Goal: Information Seeking & Learning: Learn about a topic

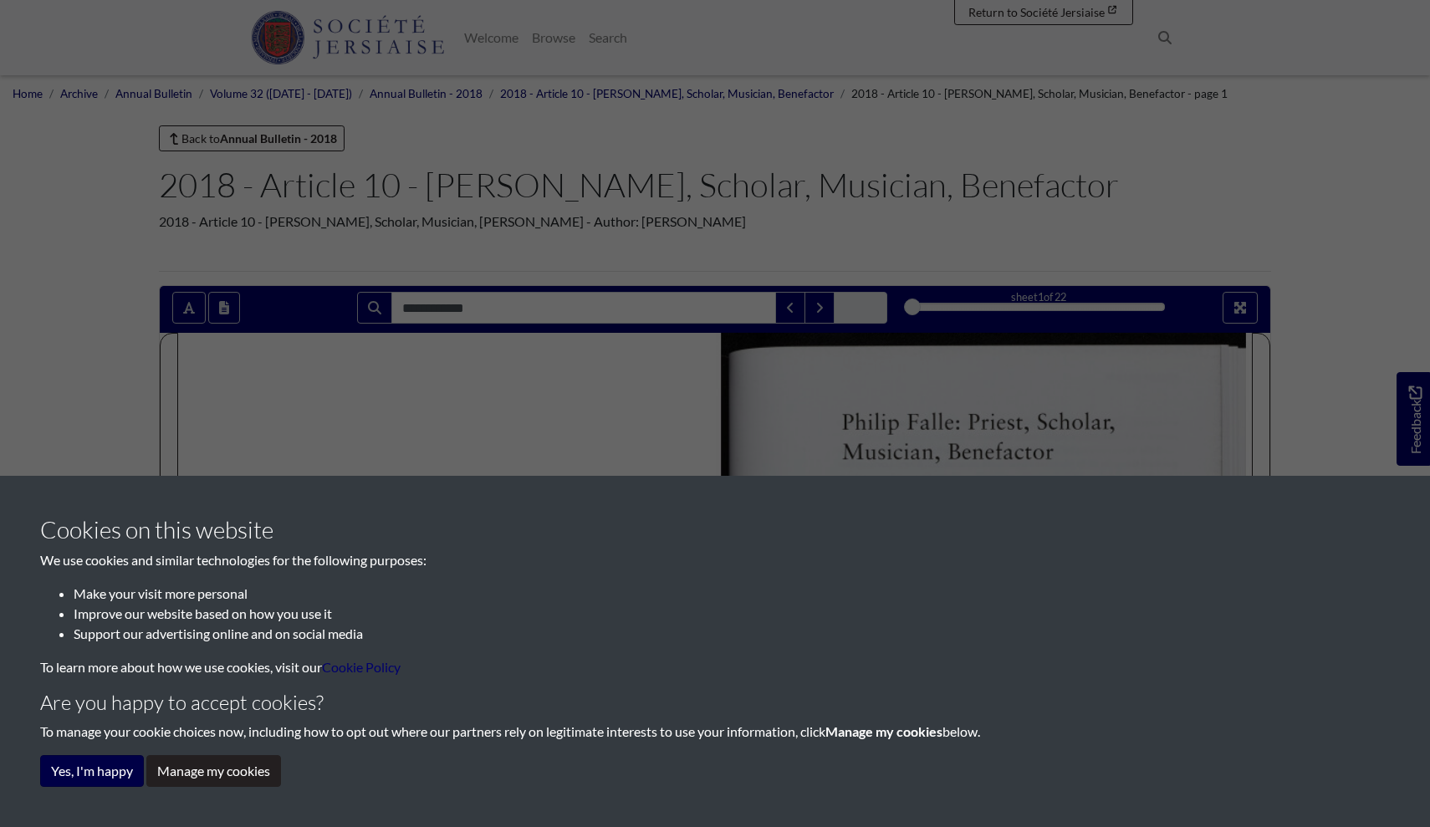
click at [77, 771] on button "Yes, I'm happy" at bounding box center [92, 771] width 104 height 32
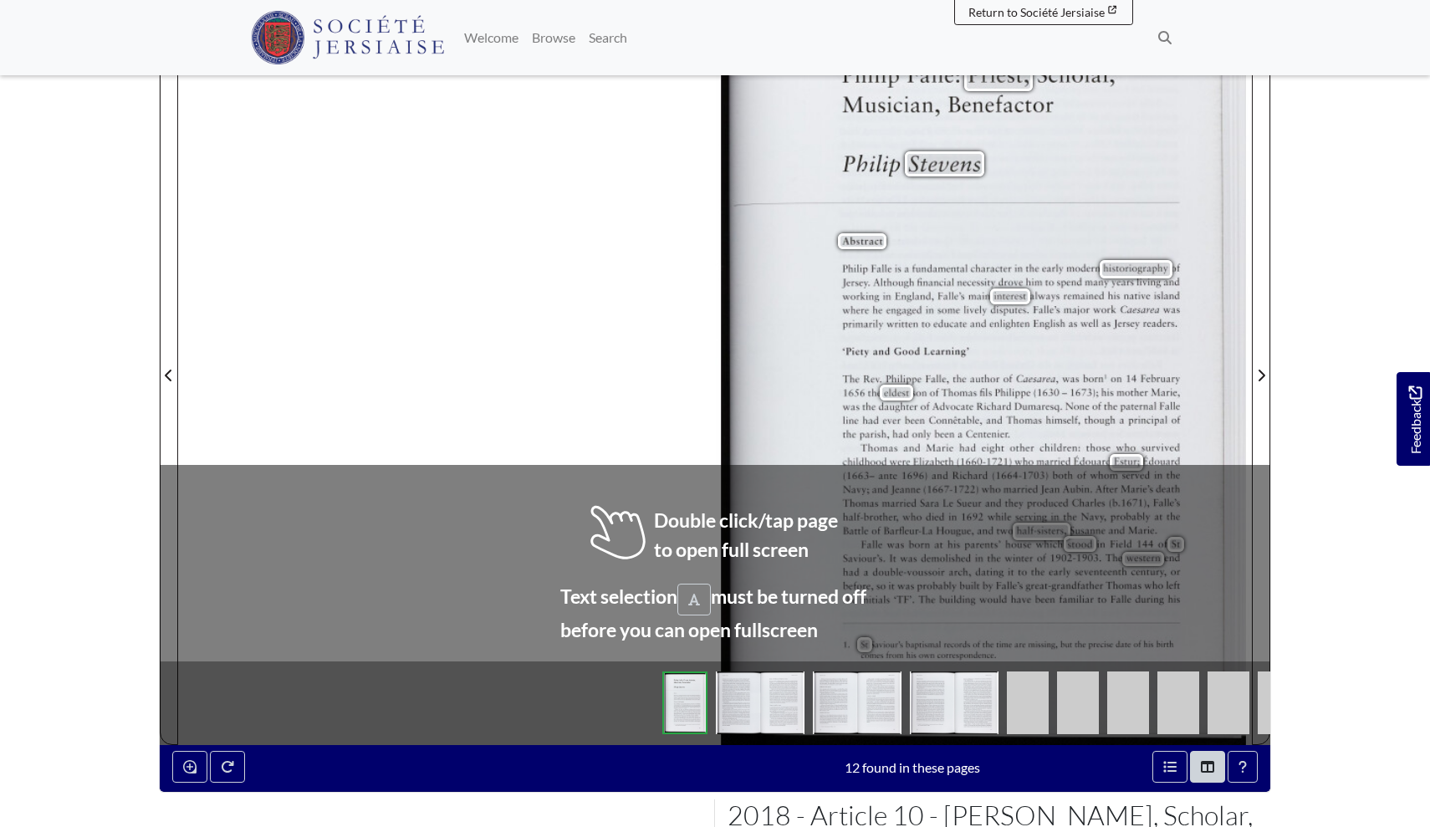
scroll to position [350, 0]
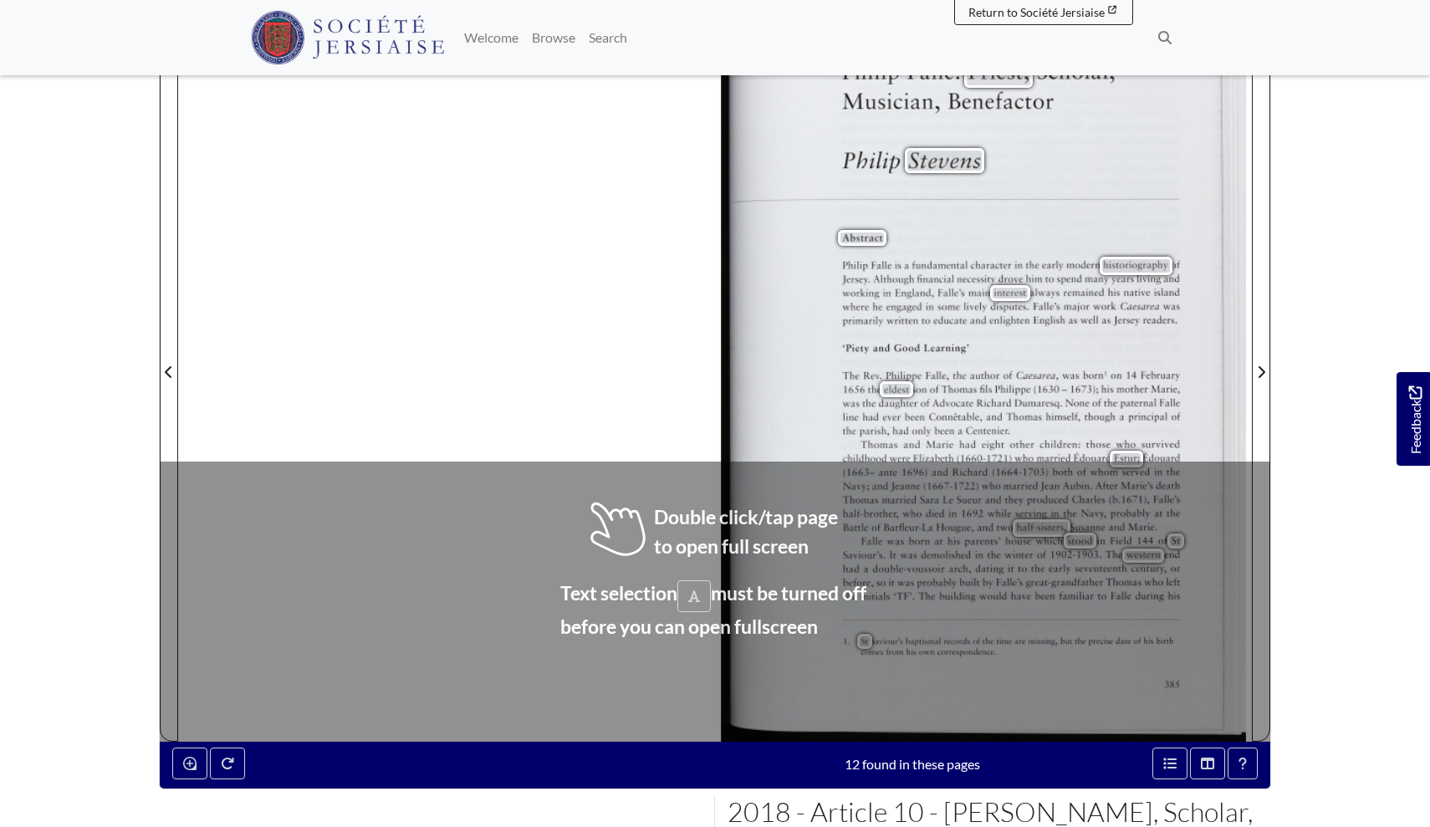
click at [682, 385] on div "[PERSON_NAME]: Priest, Scholar, Musician, Benefactor [PERSON_NAME] Abstract [PE…" at bounding box center [715, 361] width 1074 height 759
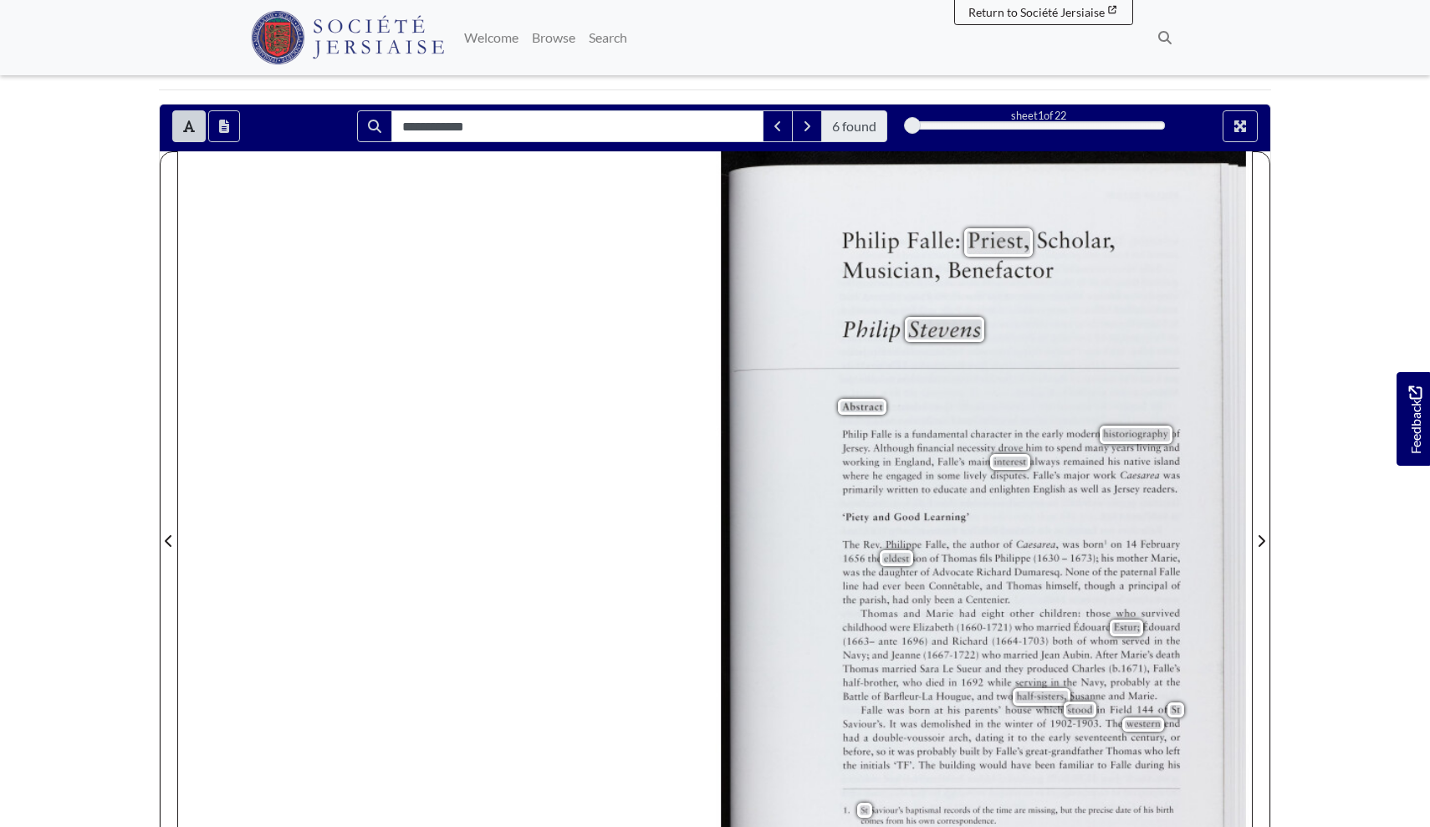
scroll to position [178, 0]
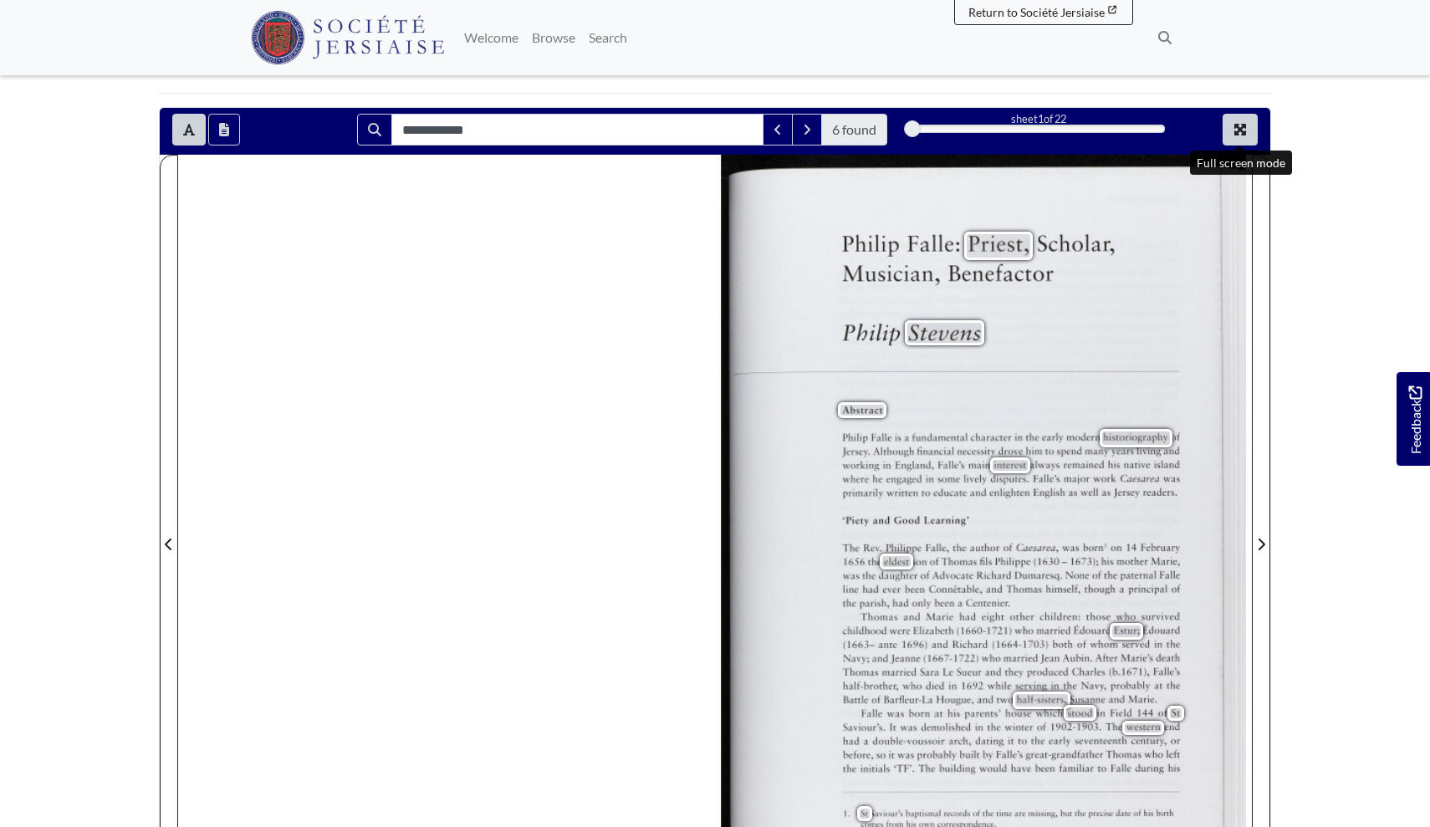
click at [1241, 127] on icon "Full screen mode" at bounding box center [1240, 130] width 12 height 12
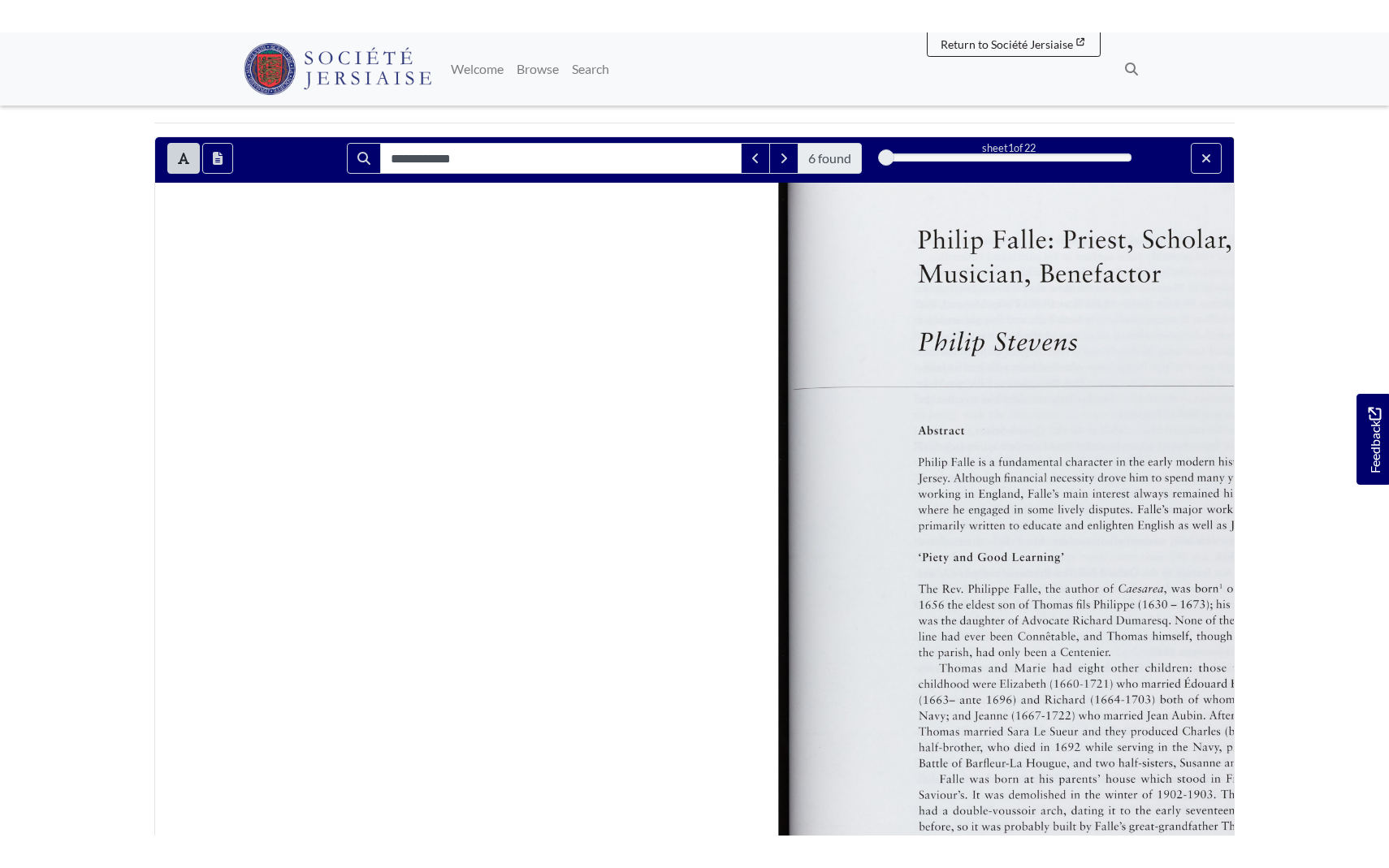
scroll to position [0, 0]
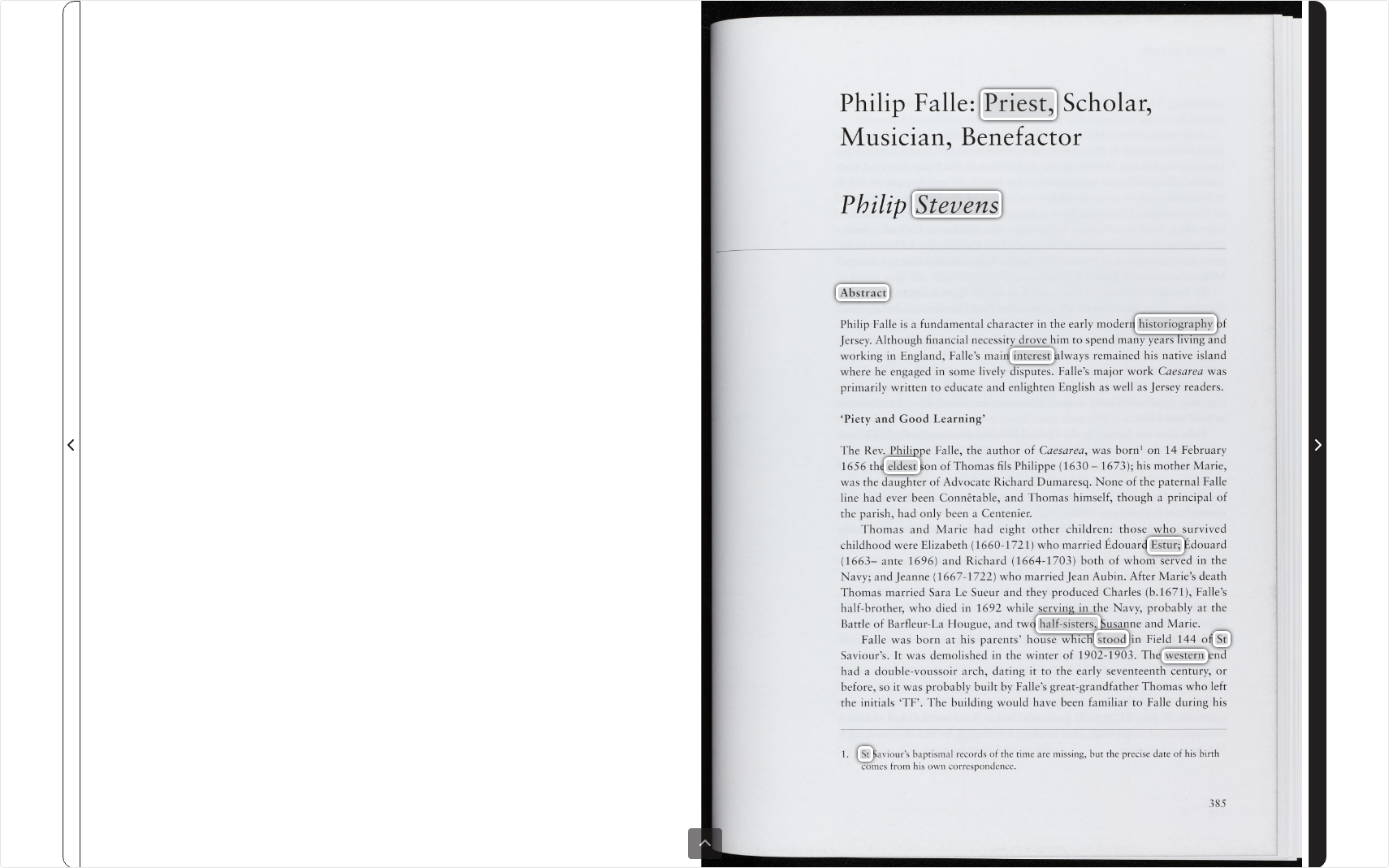
click at [1316, 443] on icon "Next Page" at bounding box center [1317, 444] width 8 height 13
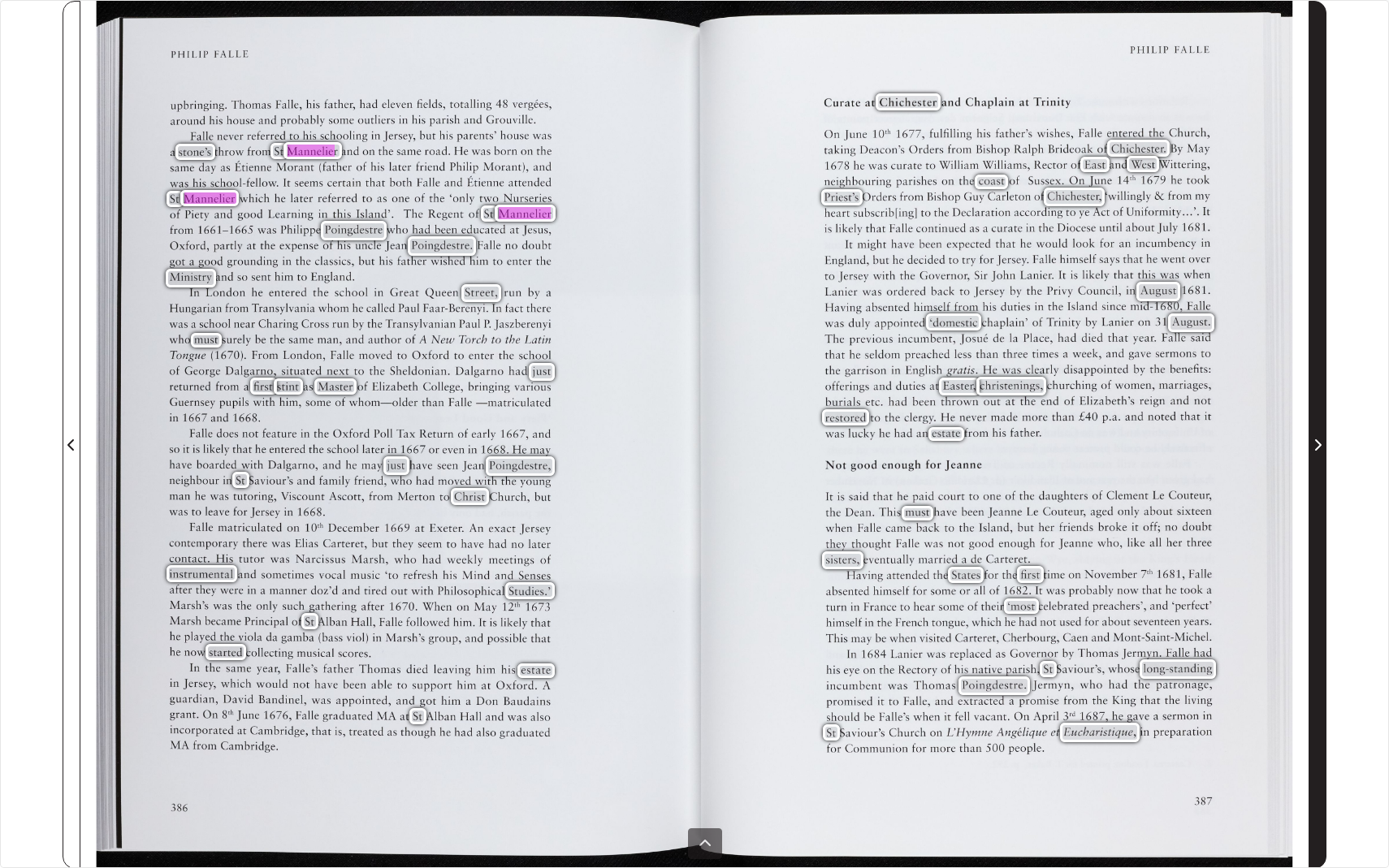
click at [1316, 443] on icon "Next Page" at bounding box center [1317, 444] width 8 height 13
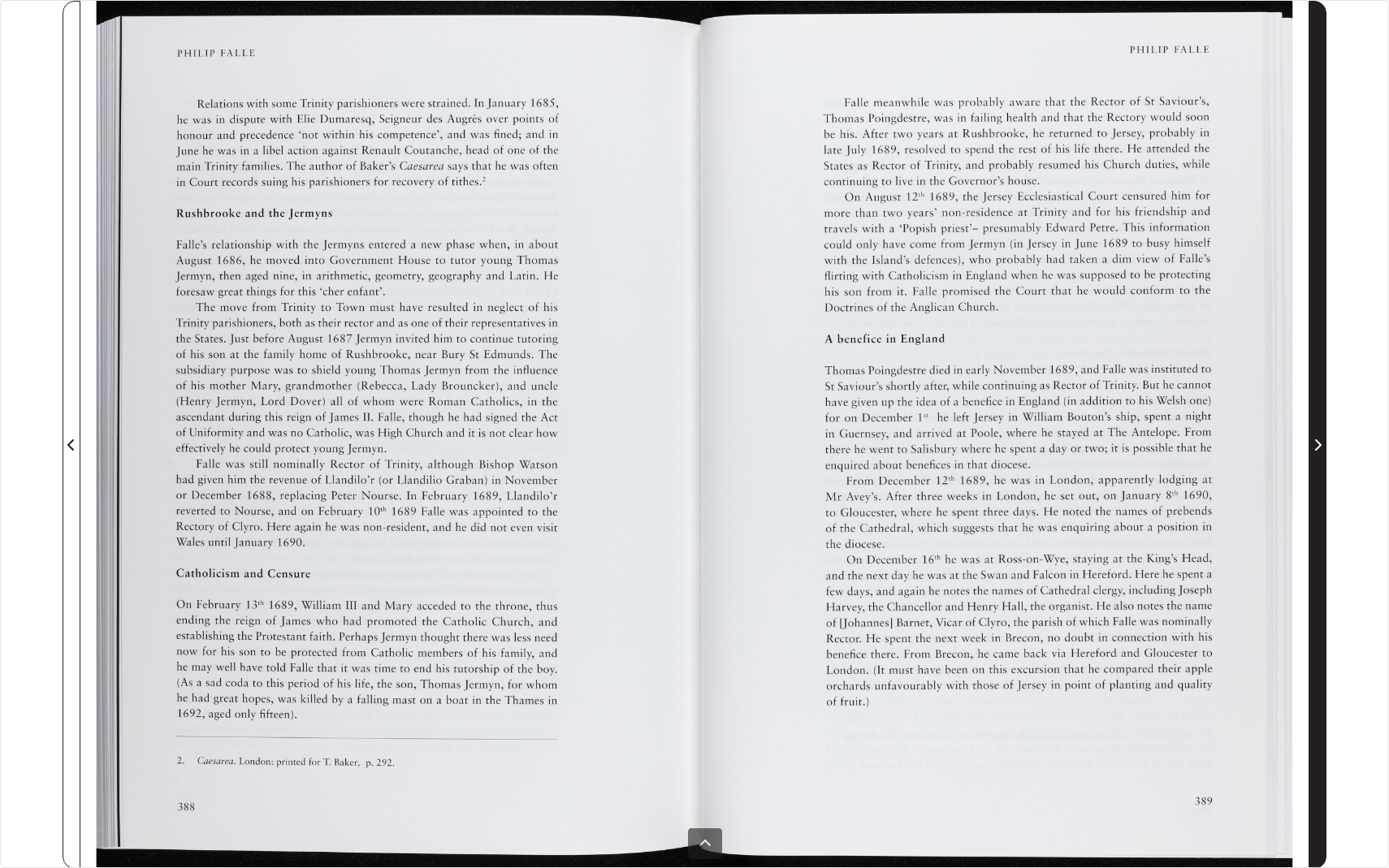
click at [1316, 443] on icon "Next Page" at bounding box center [1317, 444] width 8 height 13
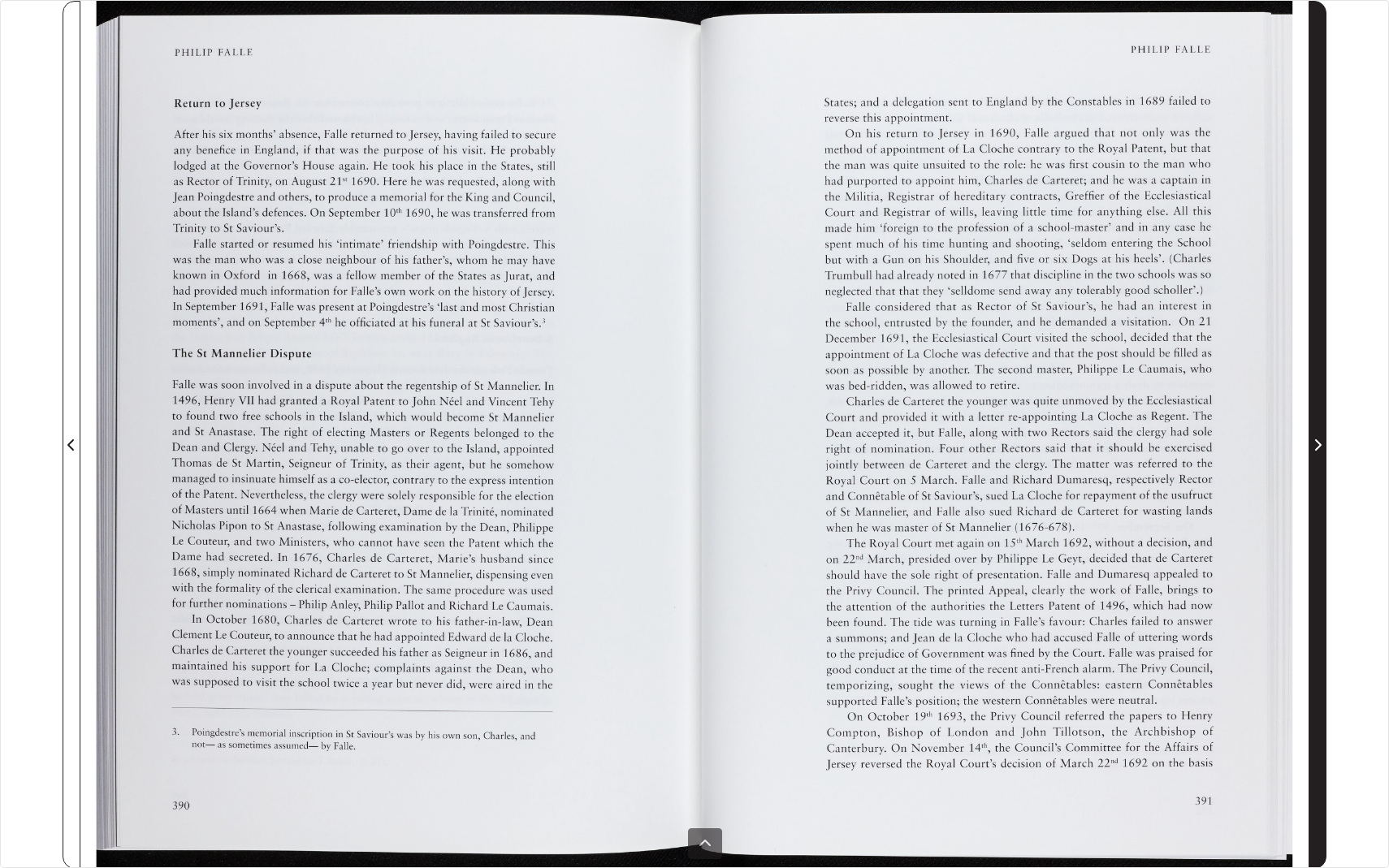
click at [1316, 443] on icon "Next Page" at bounding box center [1317, 444] width 8 height 13
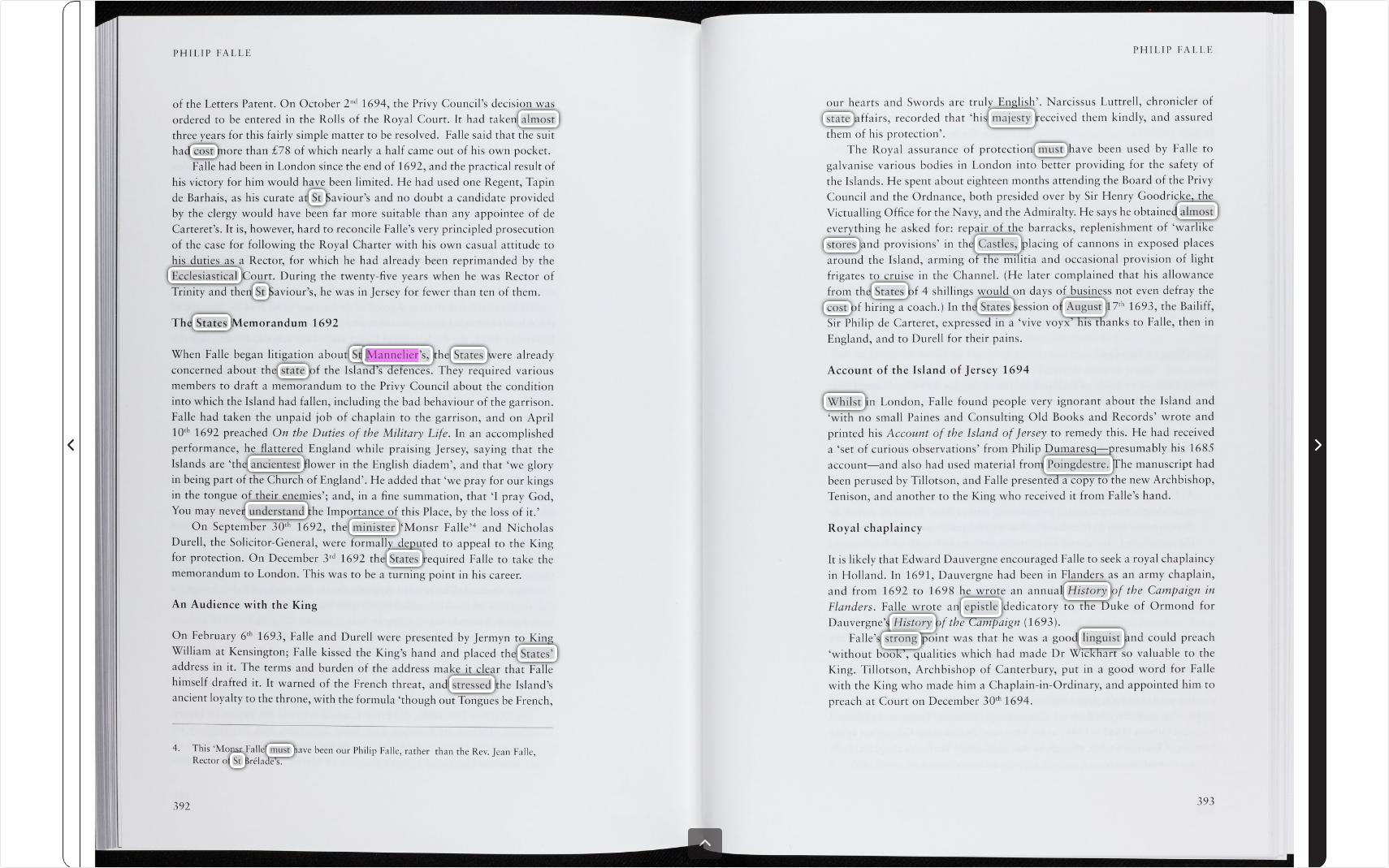
click at [1316, 443] on icon "Next Page" at bounding box center [1317, 444] width 8 height 13
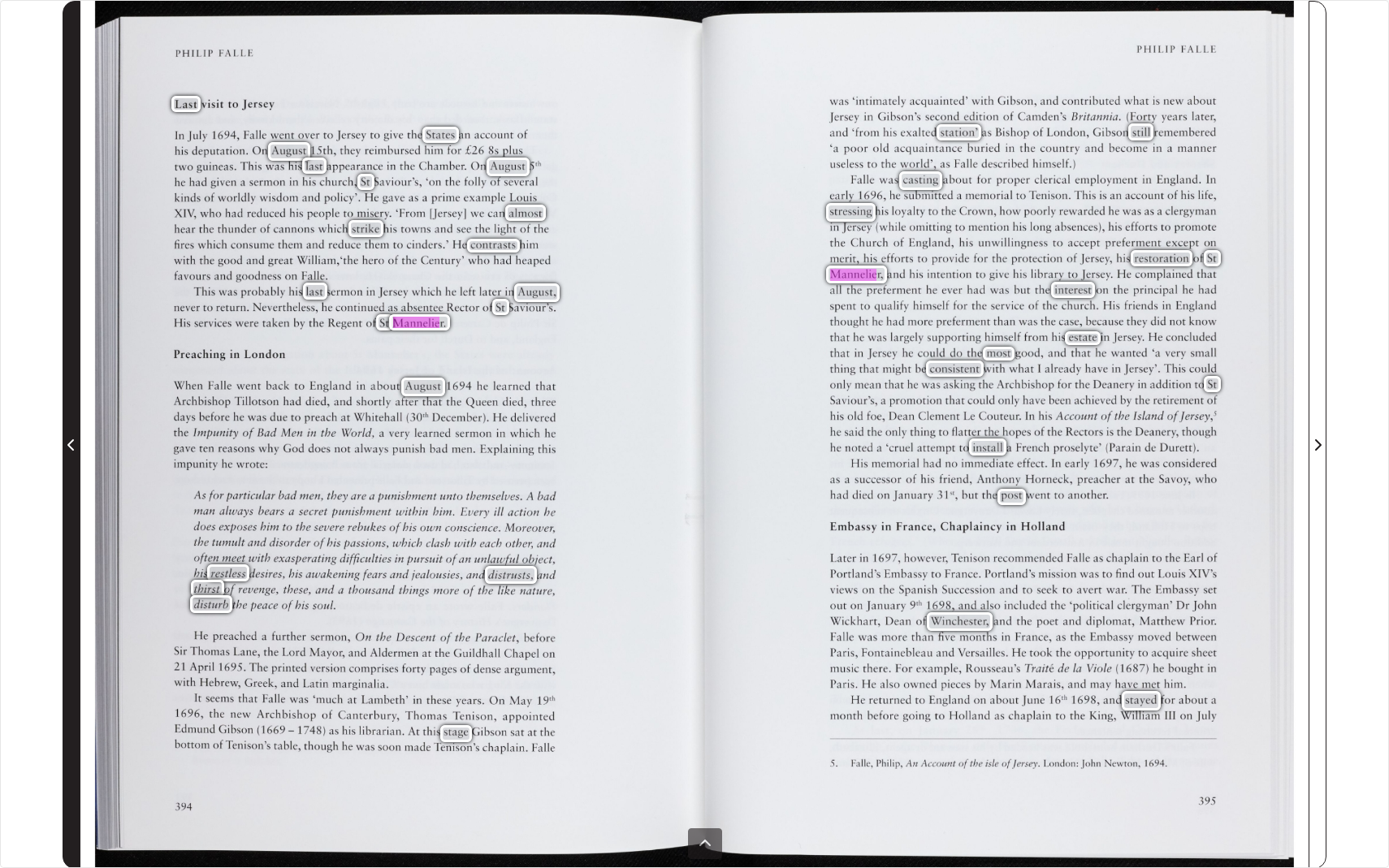
click at [75, 443] on icon "Previous Page" at bounding box center [71, 444] width 8 height 13
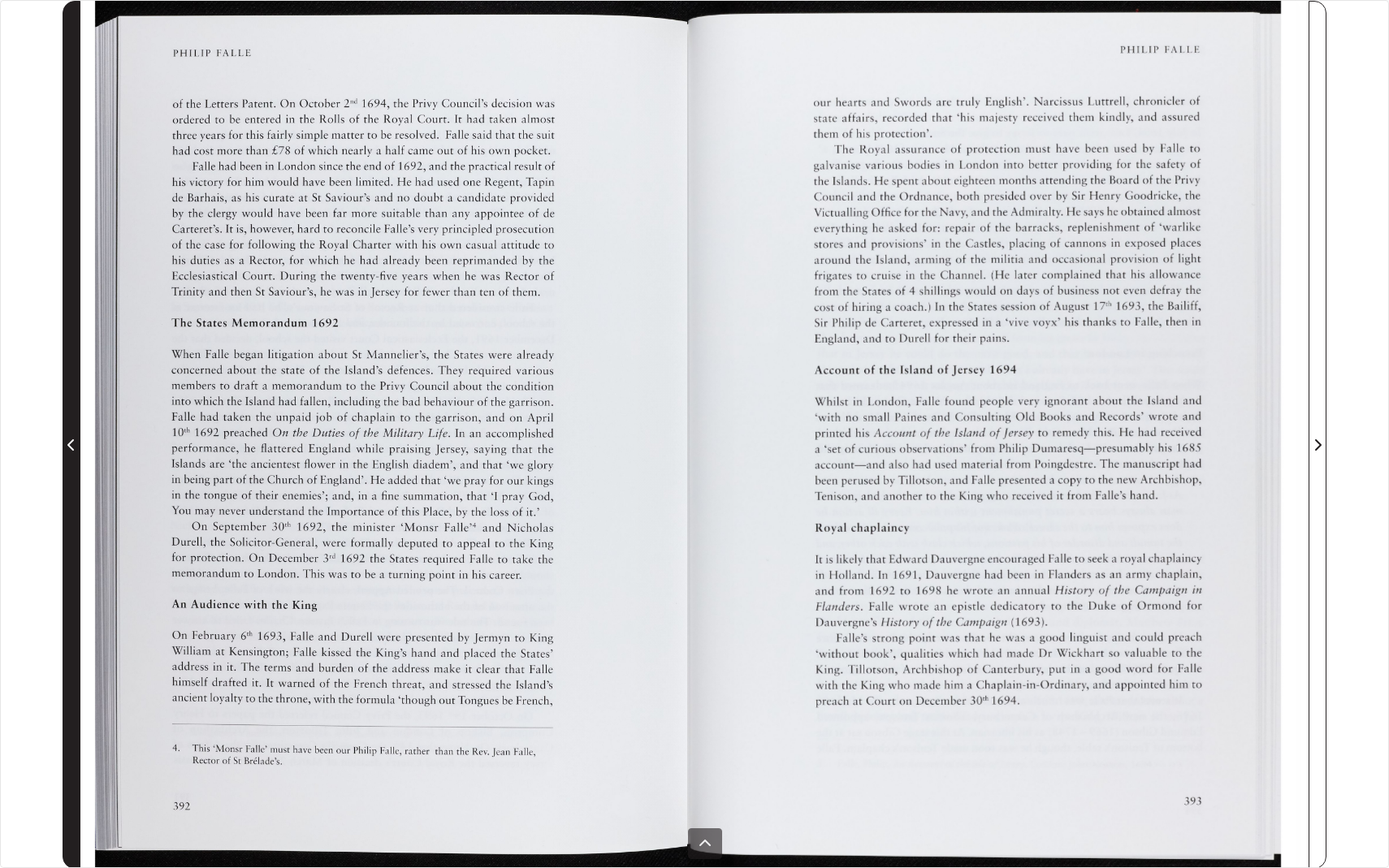
click at [75, 443] on icon "Previous Page" at bounding box center [71, 444] width 8 height 13
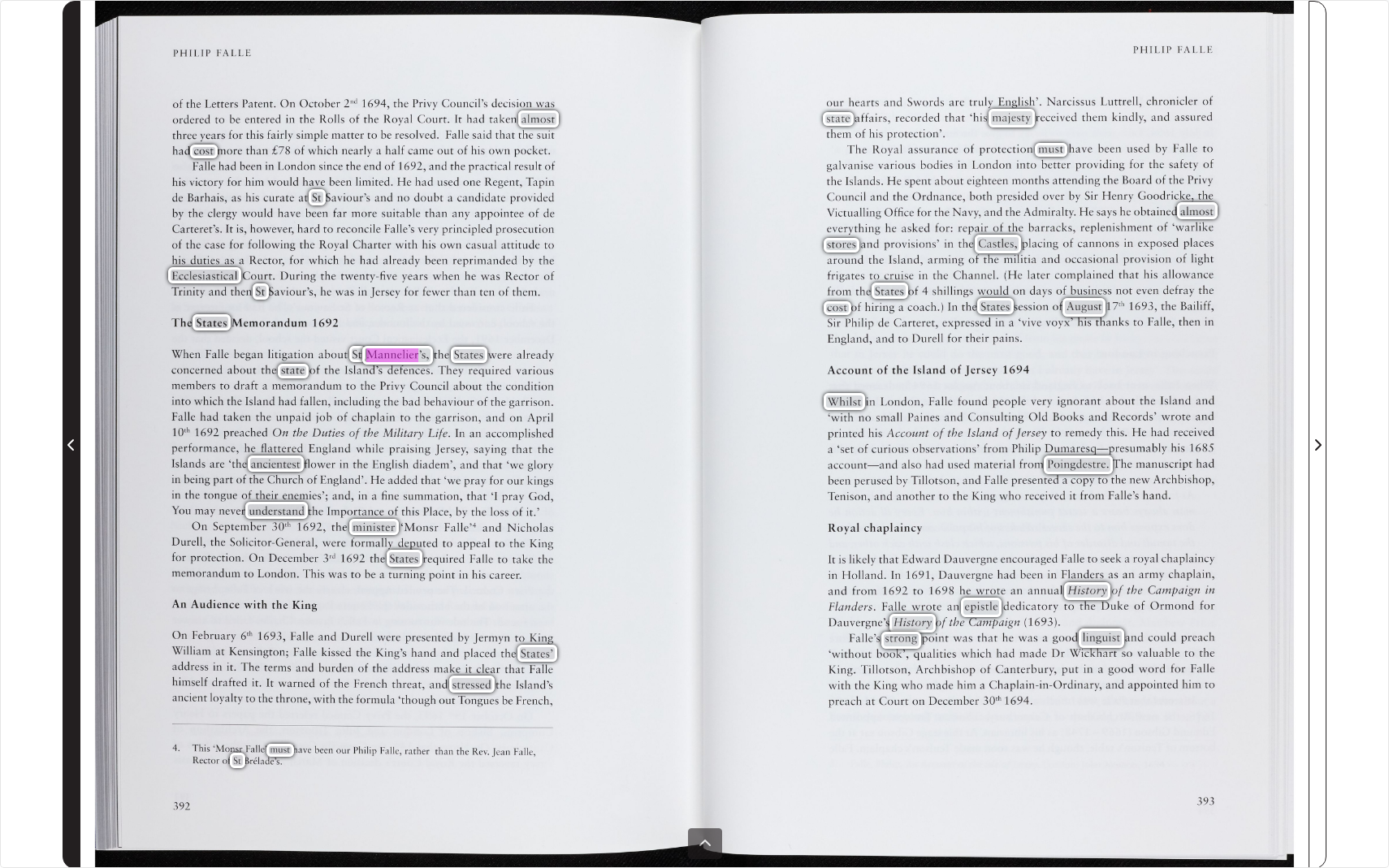
click at [70, 443] on icon "Previous Page" at bounding box center [70, 444] width 7 height 12
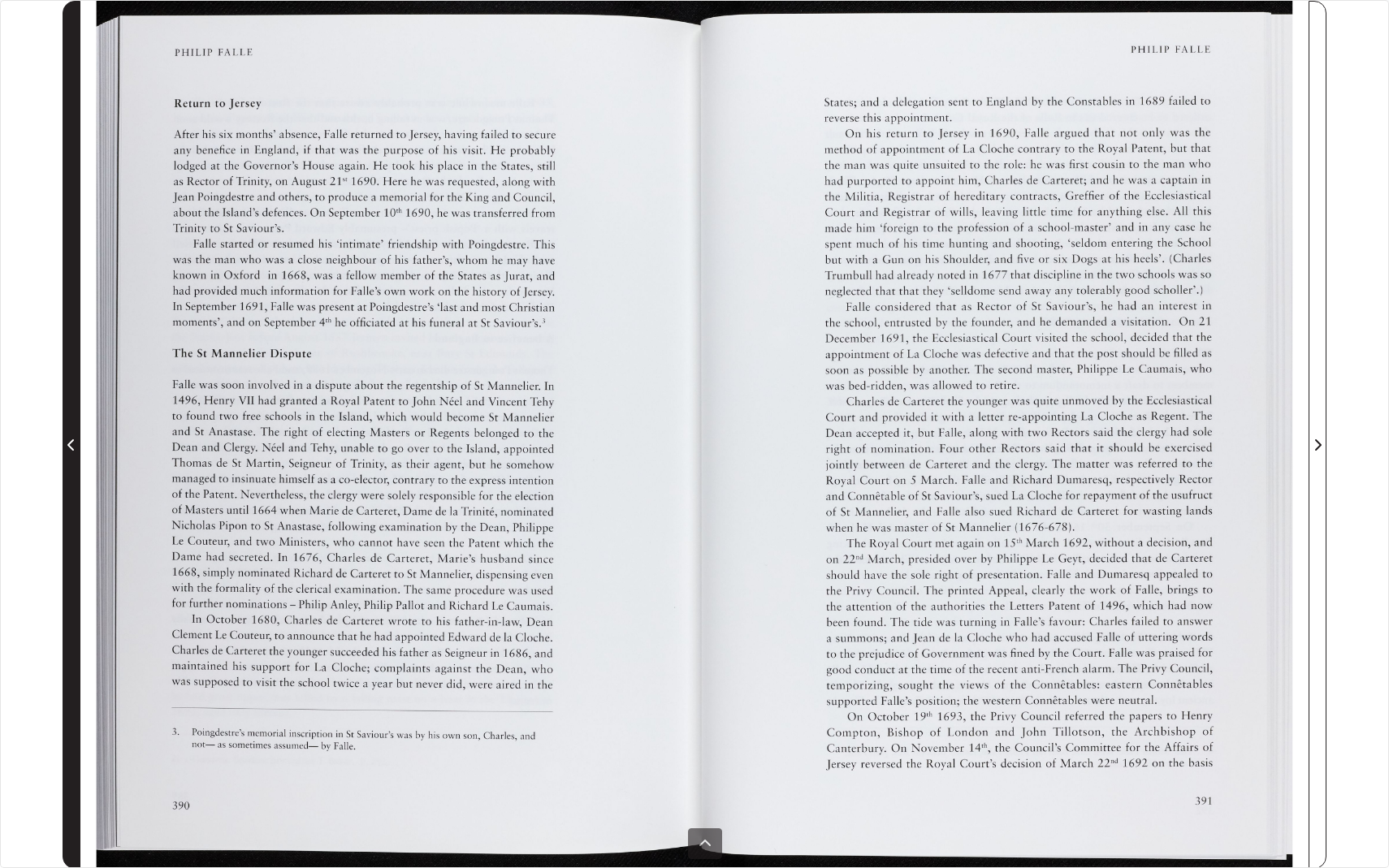
click at [70, 443] on icon "Previous Page" at bounding box center [70, 444] width 7 height 12
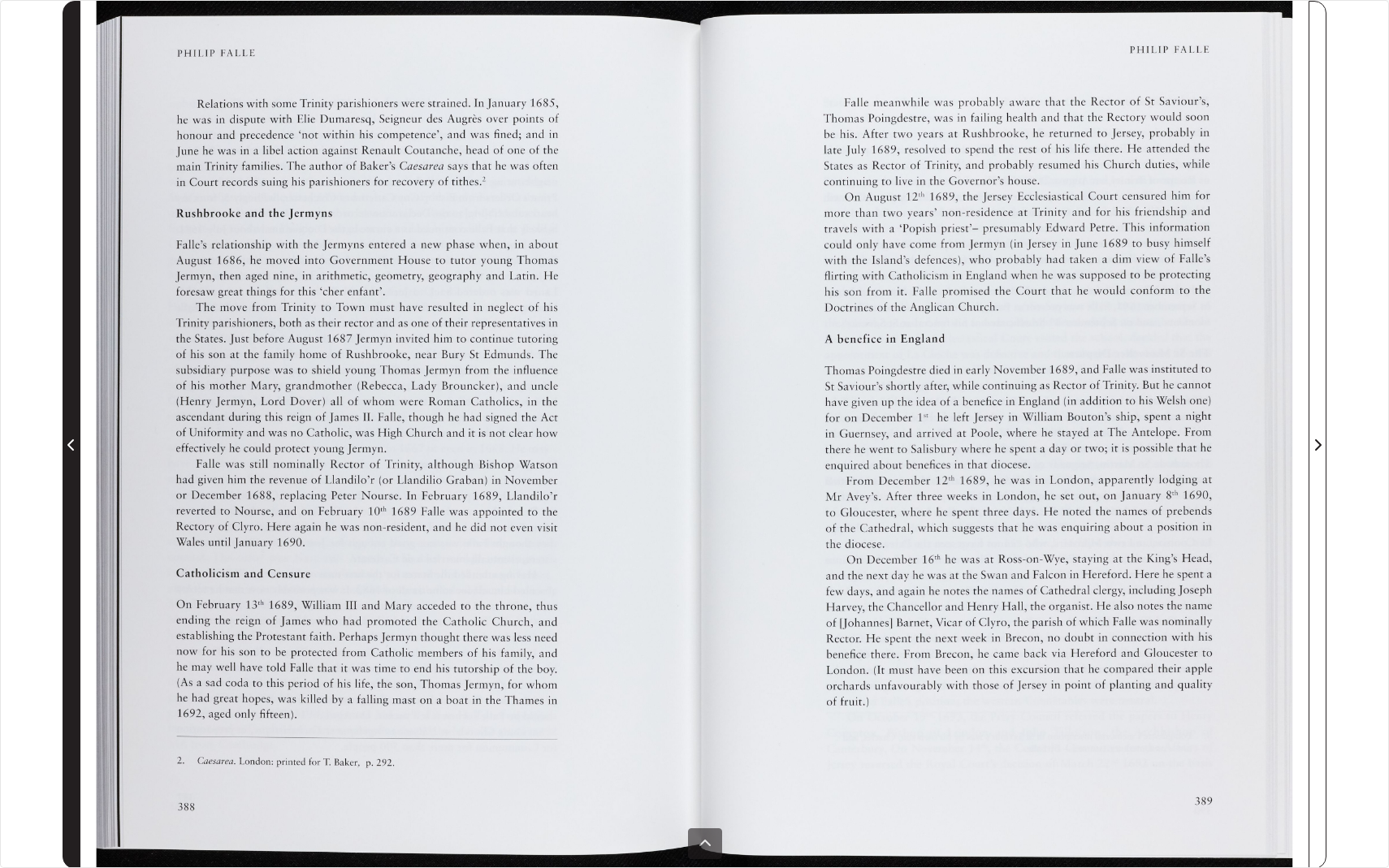
click at [70, 443] on icon "Previous Page" at bounding box center [70, 444] width 7 height 12
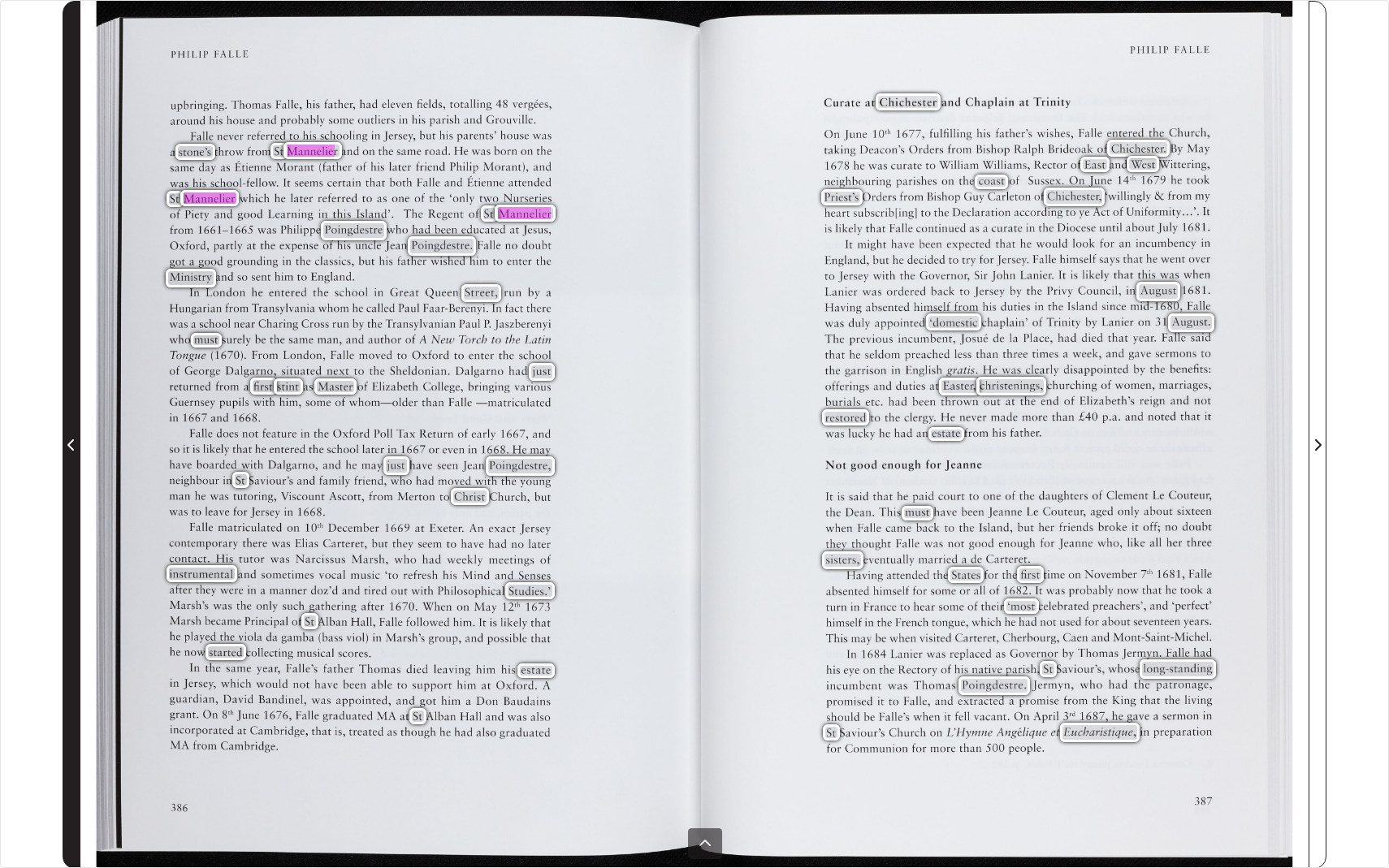
click at [70, 443] on icon "Previous Page" at bounding box center [70, 444] width 7 height 12
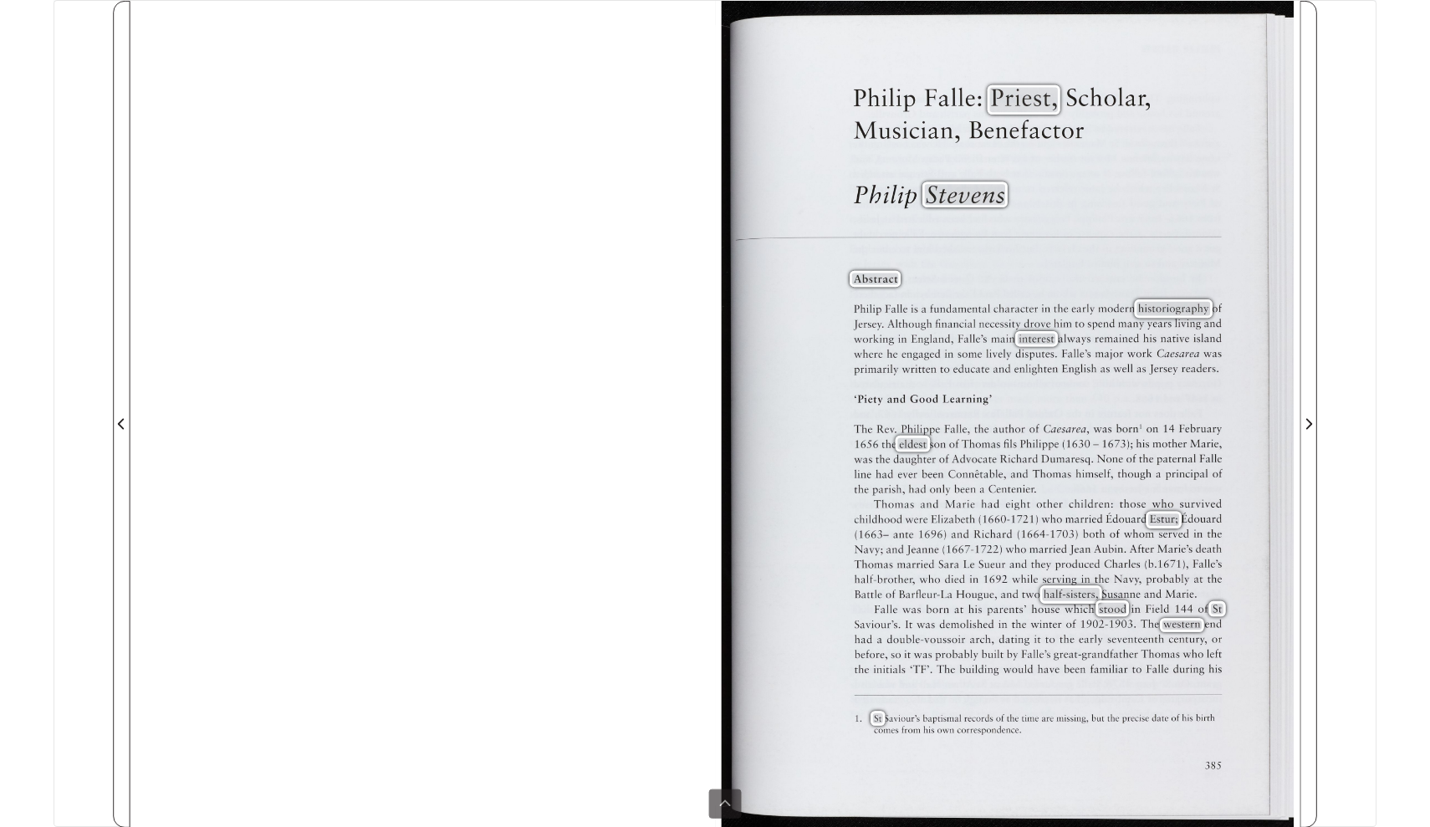
scroll to position [178, 0]
